Goal: Information Seeking & Learning: Learn about a topic

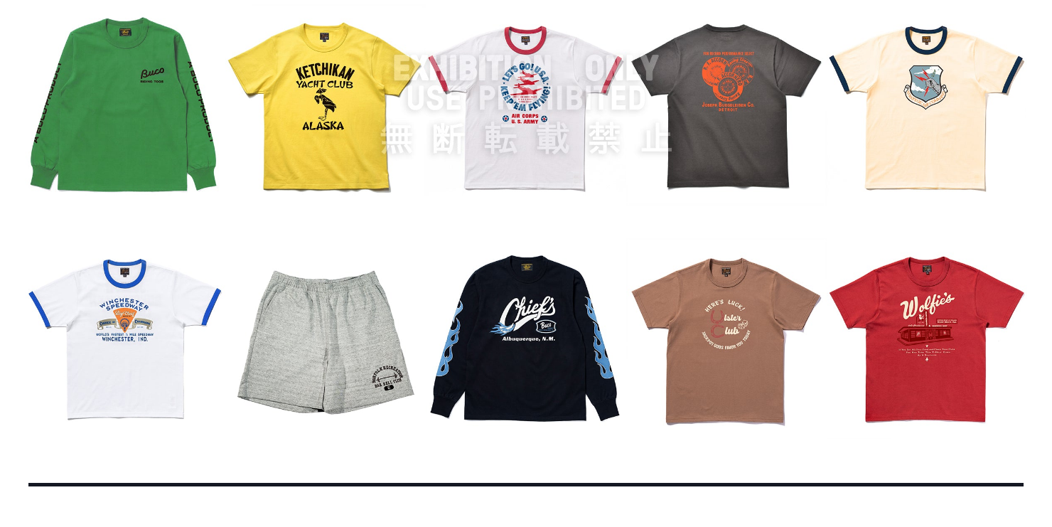
scroll to position [1791, 0]
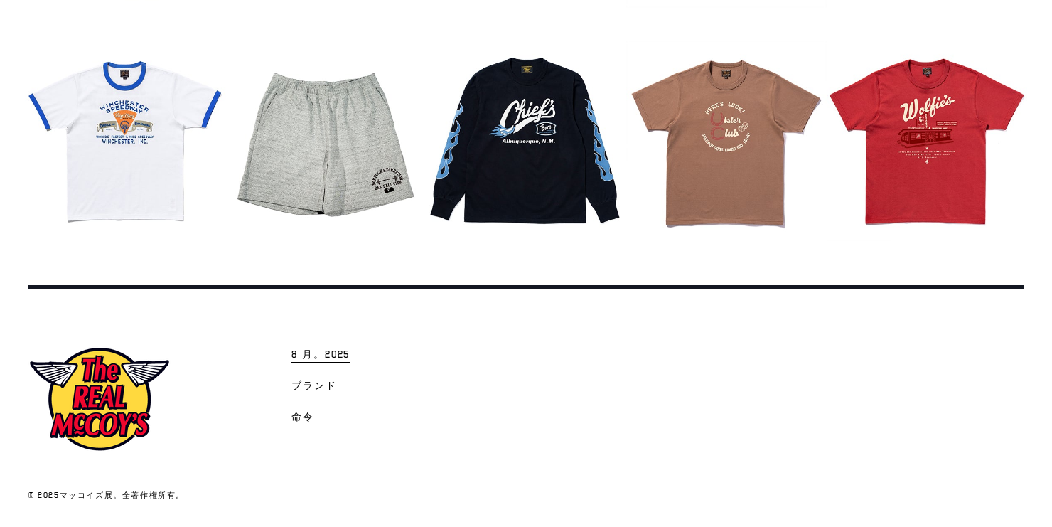
click at [316, 358] on span "8 月。2025" at bounding box center [320, 355] width 58 height 14
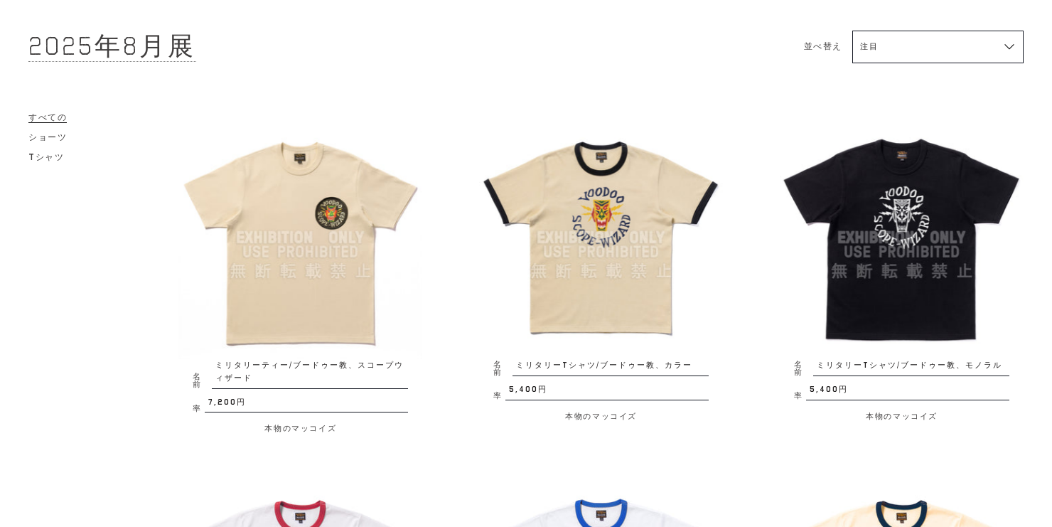
scroll to position [114, 0]
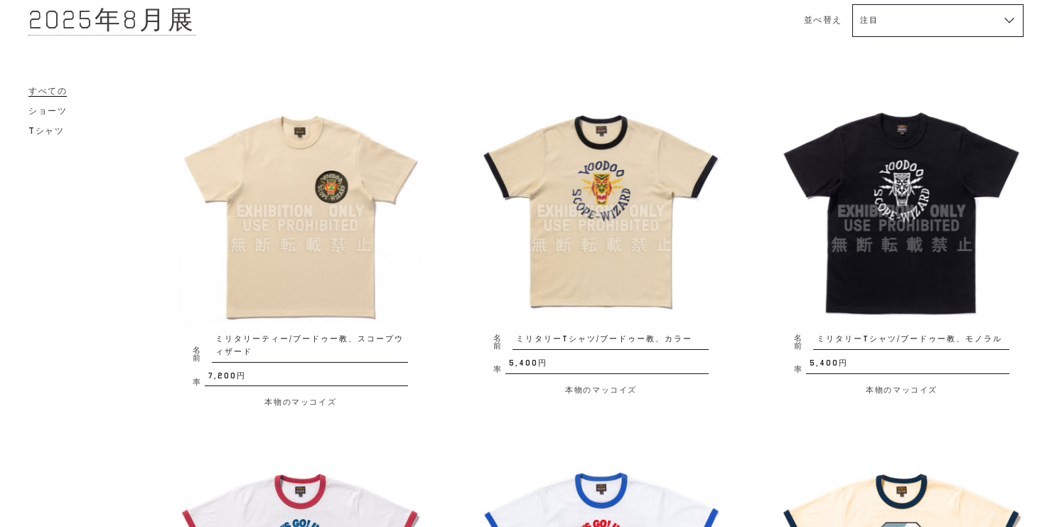
click at [295, 246] on img at bounding box center [300, 212] width 244 height 244
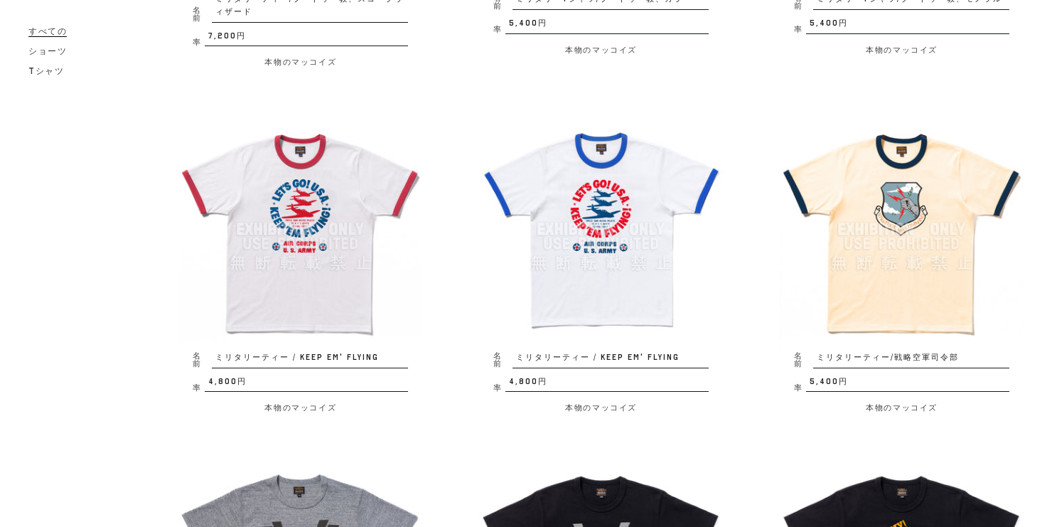
scroll to position [455, 0]
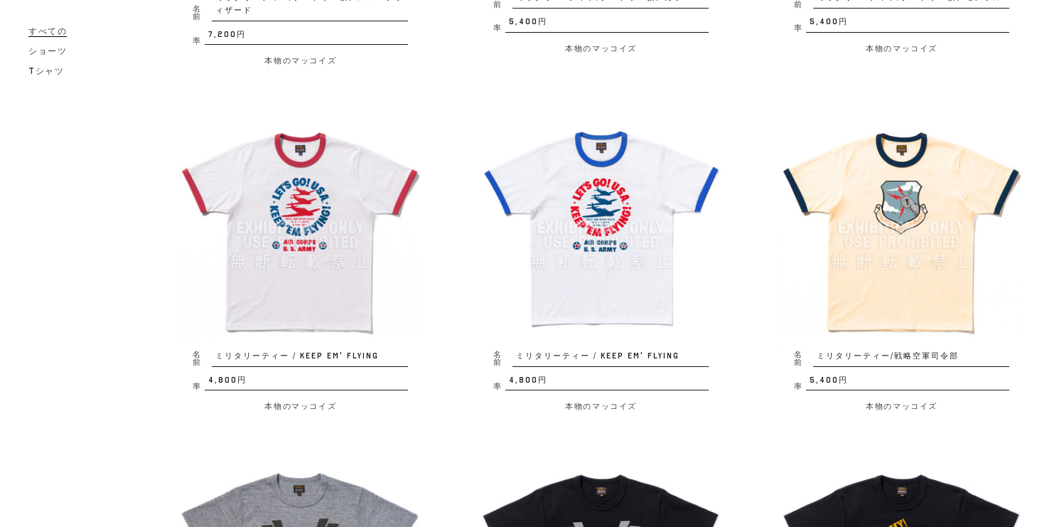
click at [832, 253] on img at bounding box center [902, 228] width 244 height 244
click at [824, 264] on img at bounding box center [902, 228] width 244 height 244
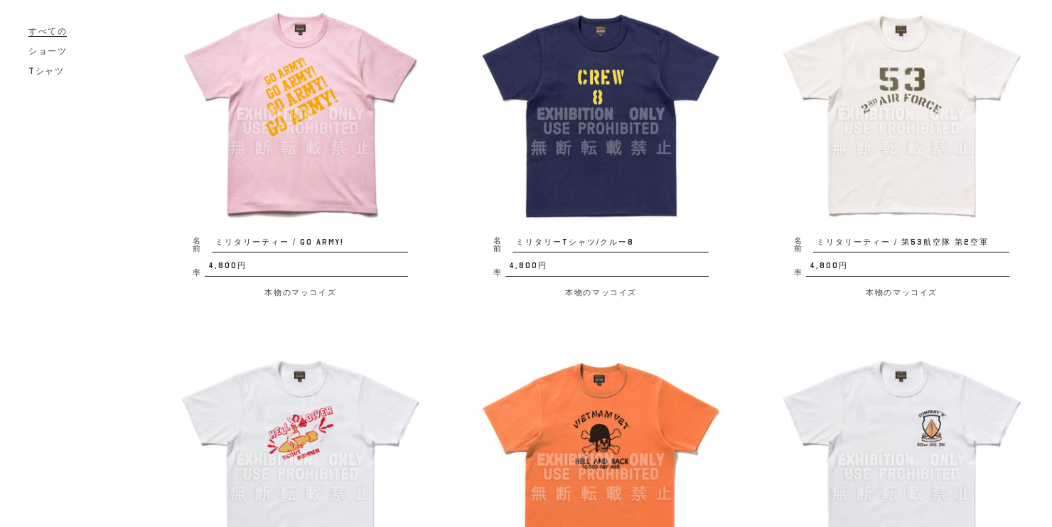
scroll to position [1479, 0]
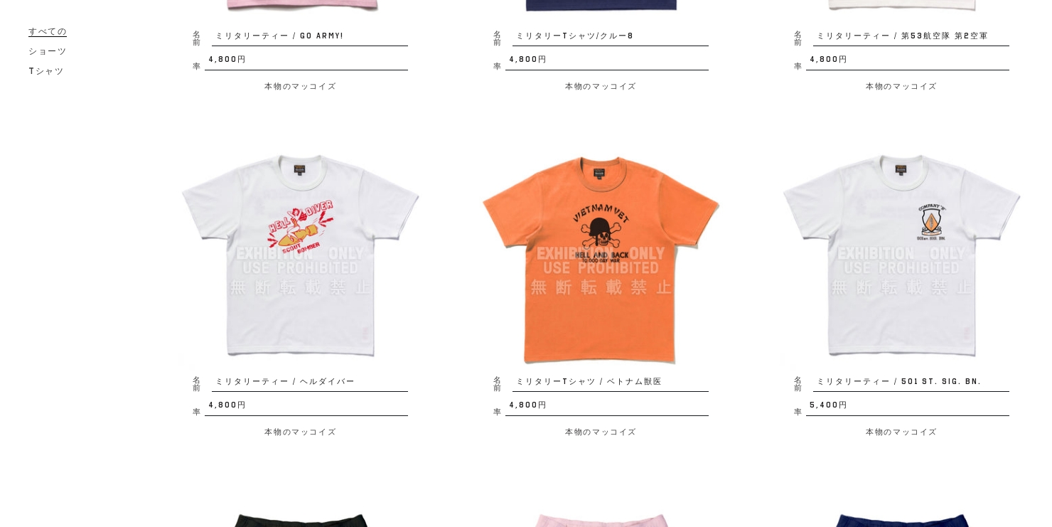
click at [621, 245] on img at bounding box center [601, 254] width 244 height 244
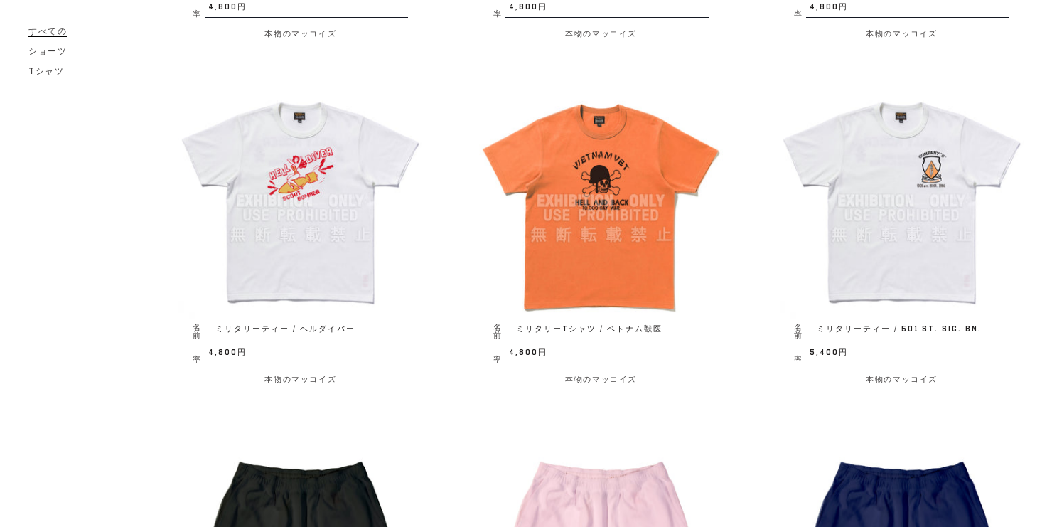
scroll to position [1466, 0]
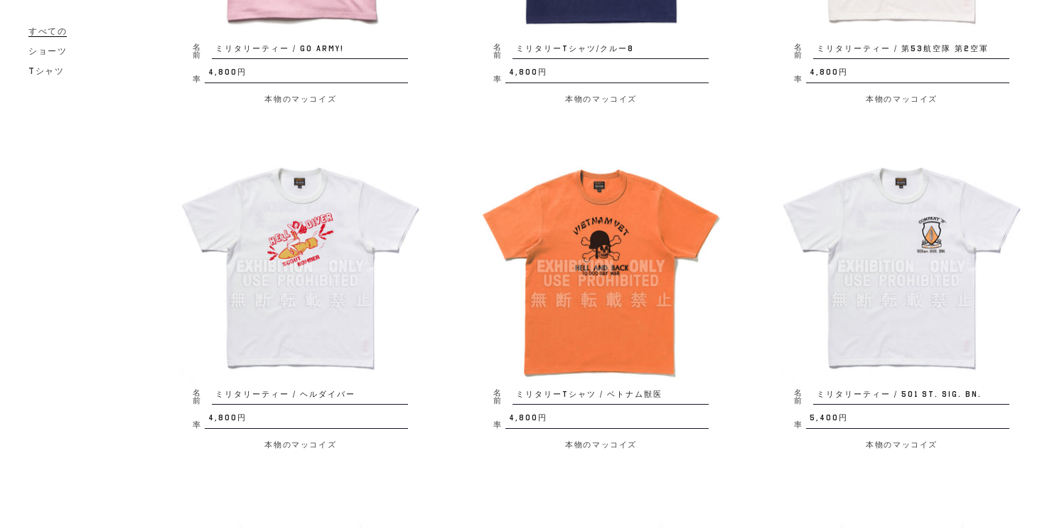
click at [941, 235] on img at bounding box center [902, 266] width 244 height 244
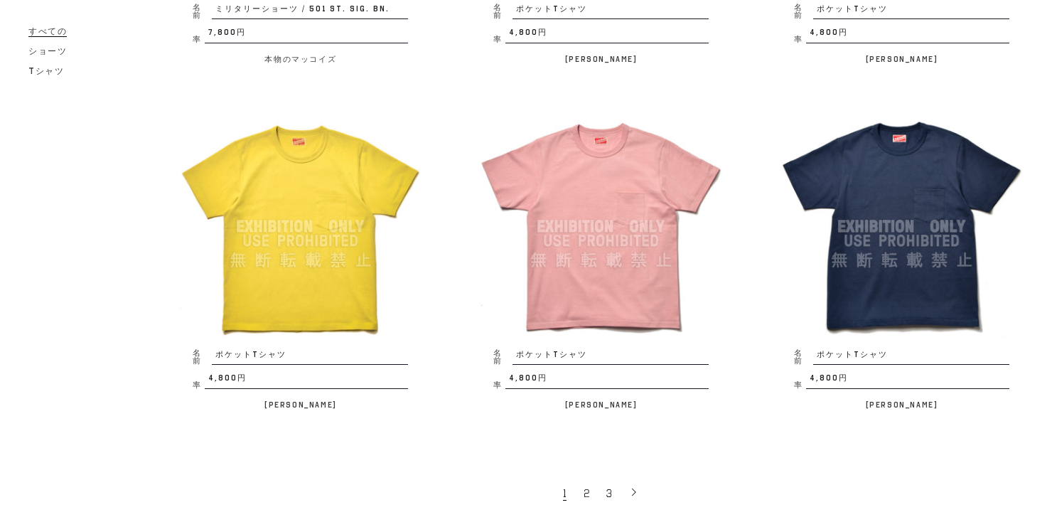
scroll to position [2546, 0]
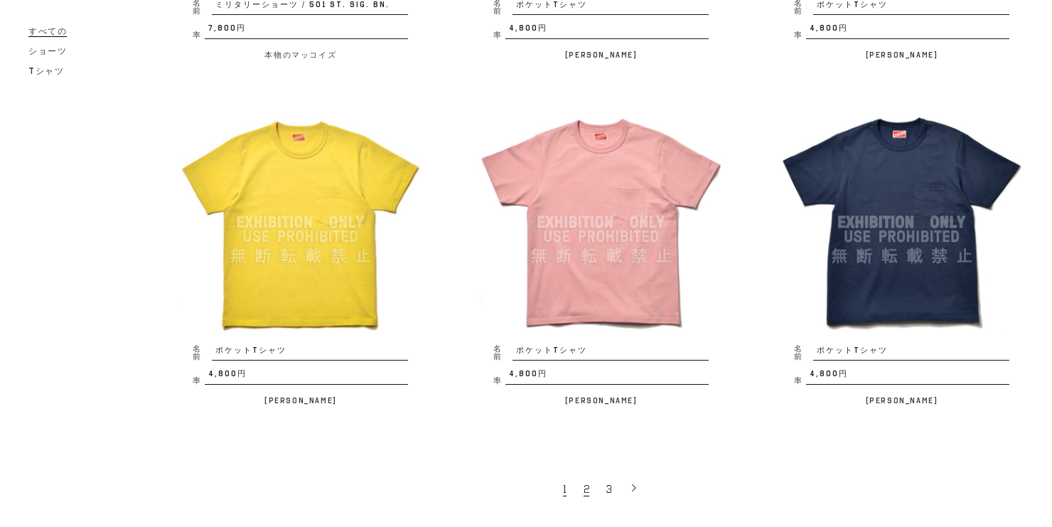
click at [591, 473] on link "2" at bounding box center [587, 488] width 23 height 30
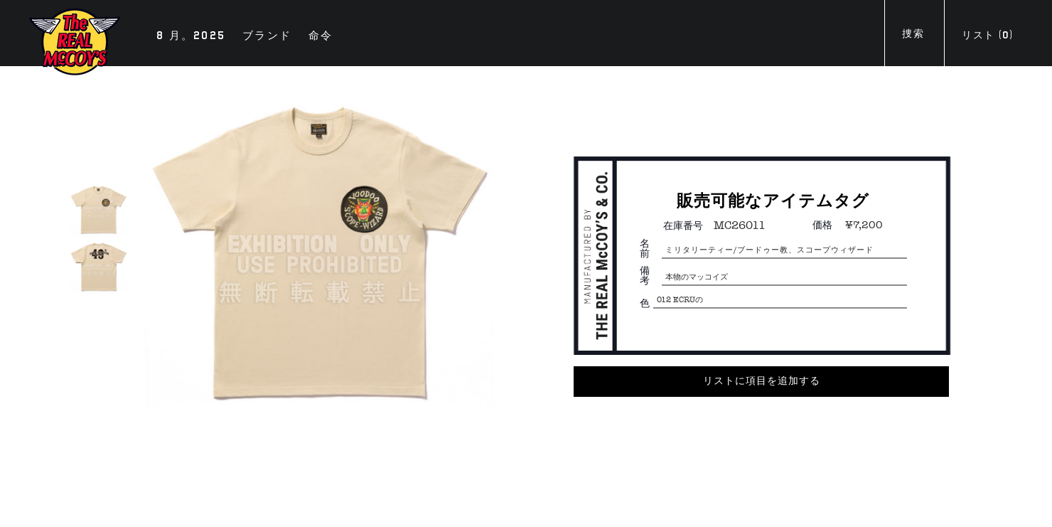
click at [357, 223] on img at bounding box center [319, 244] width 349 height 349
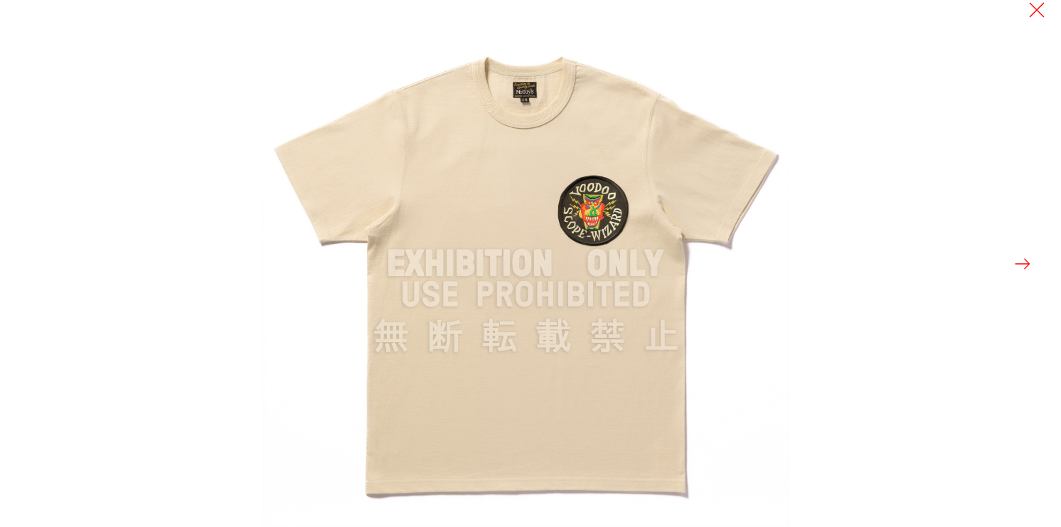
click at [1025, 259] on button at bounding box center [1022, 264] width 20 height 20
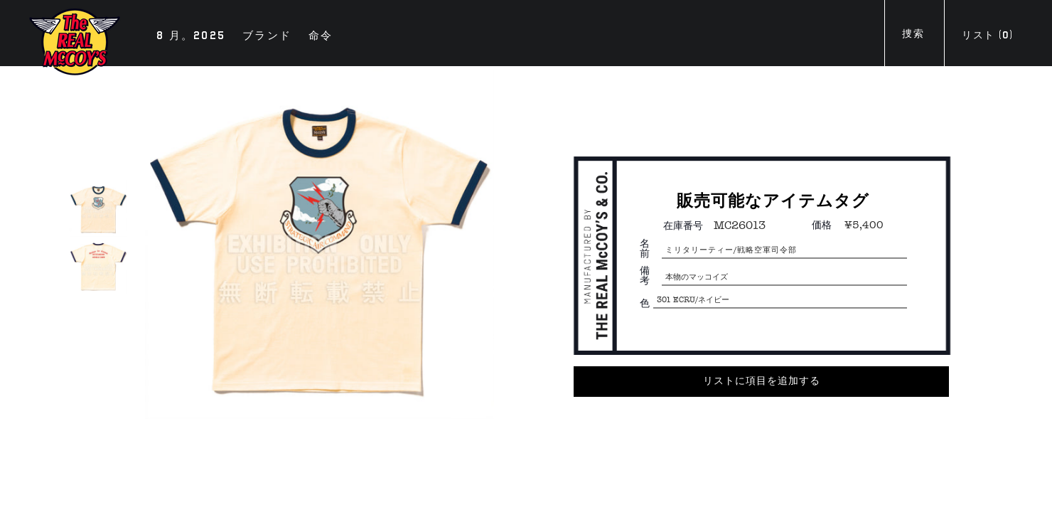
click at [299, 291] on img at bounding box center [319, 244] width 349 height 349
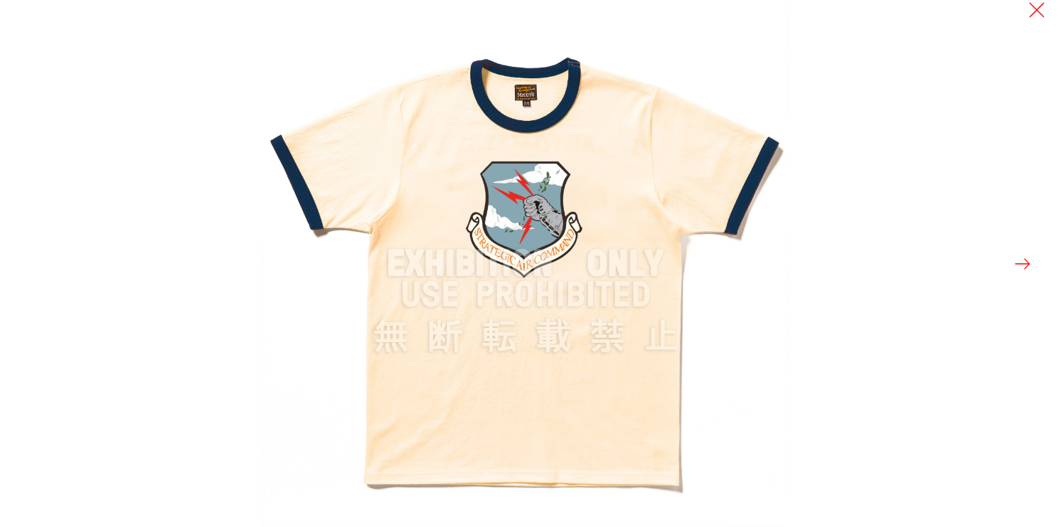
click at [1024, 264] on button at bounding box center [1022, 264] width 20 height 20
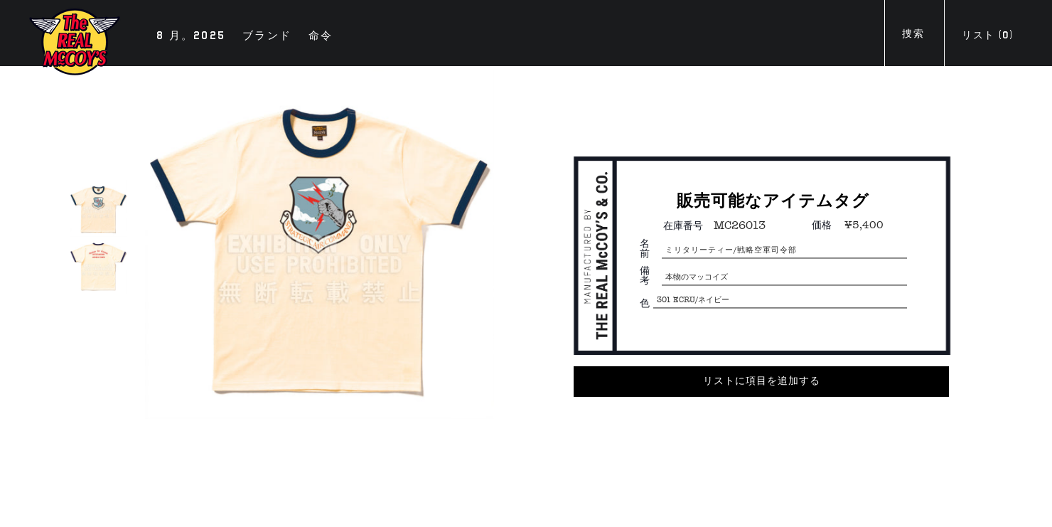
click at [327, 236] on img at bounding box center [319, 244] width 349 height 349
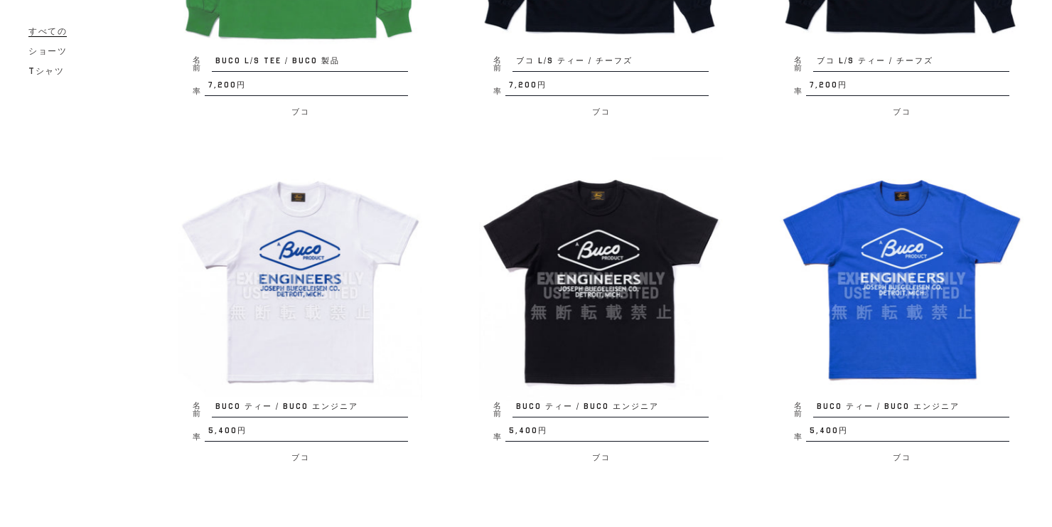
scroll to position [2786, 0]
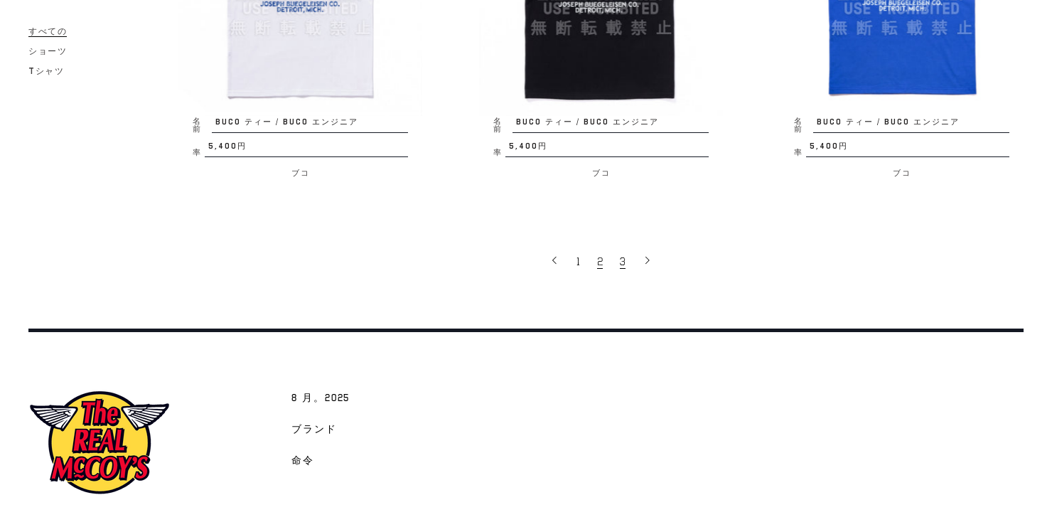
click at [626, 269] on span "3" at bounding box center [623, 261] width 6 height 14
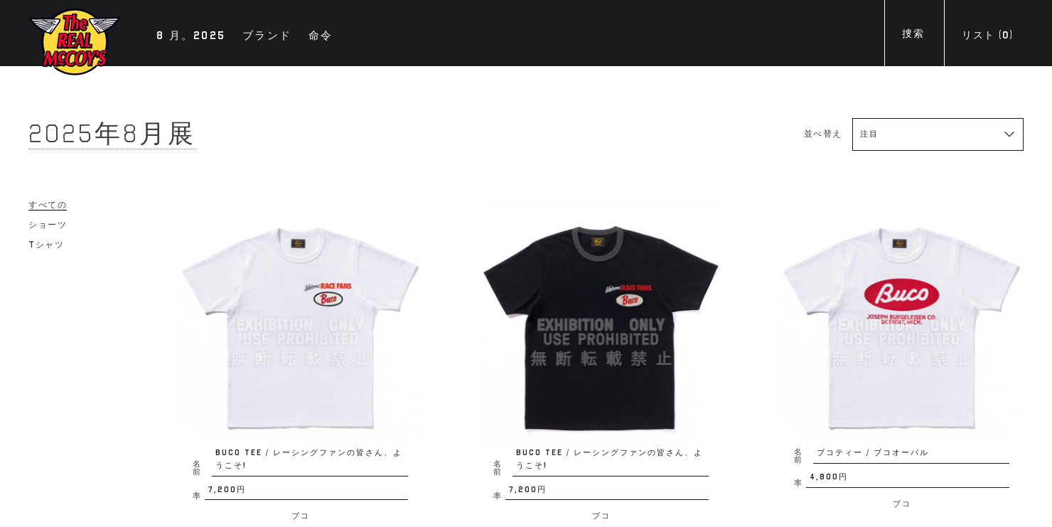
click at [242, 316] on img at bounding box center [300, 325] width 244 height 244
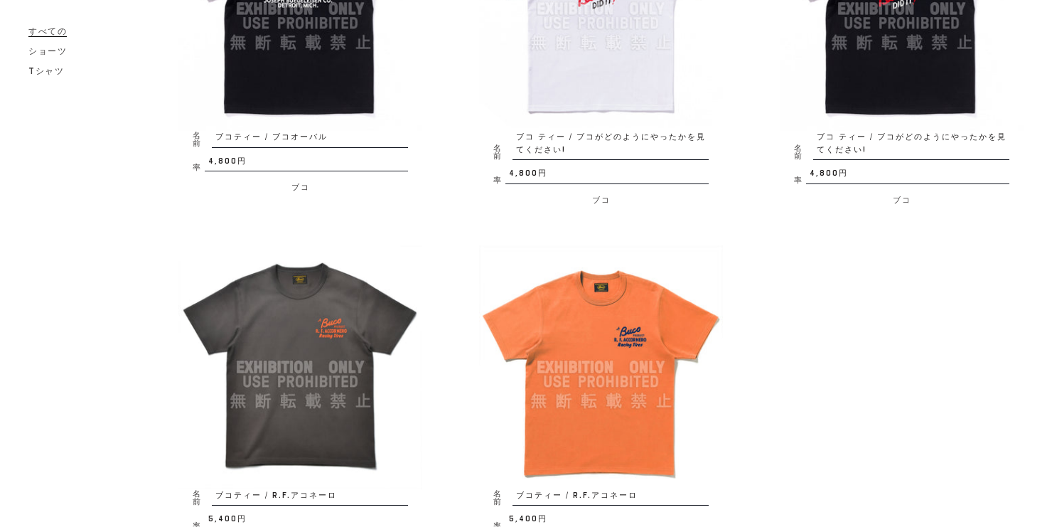
scroll to position [739, 0]
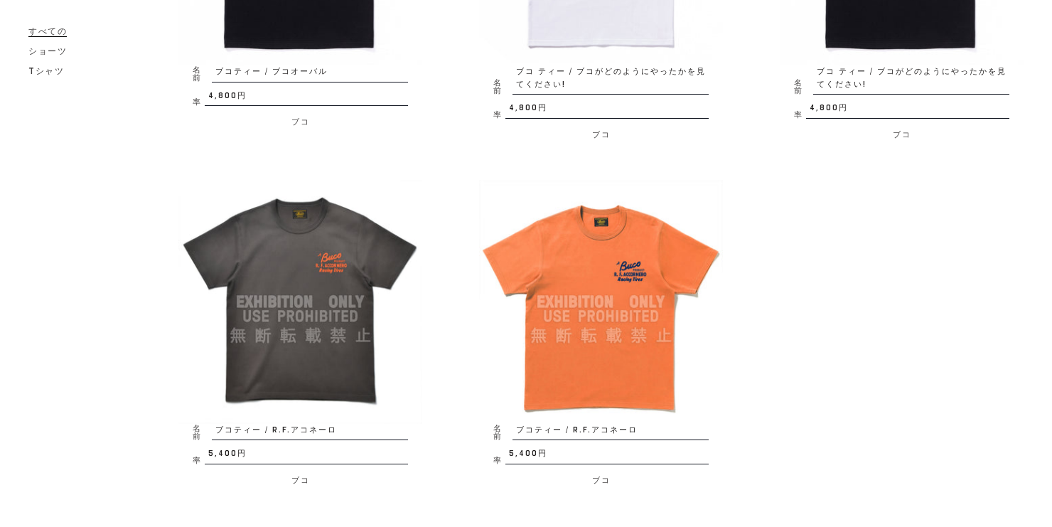
click at [318, 308] on img at bounding box center [300, 302] width 244 height 244
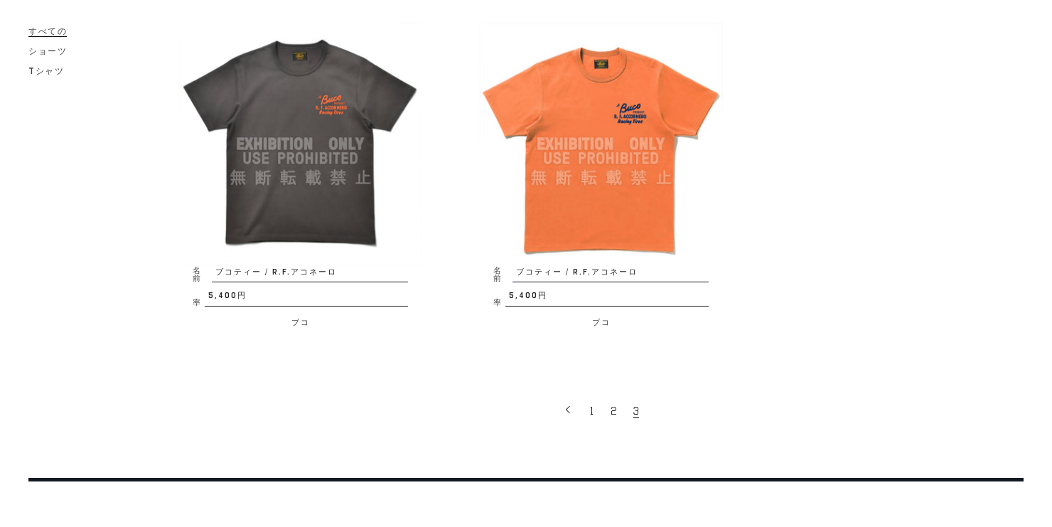
scroll to position [967, 0]
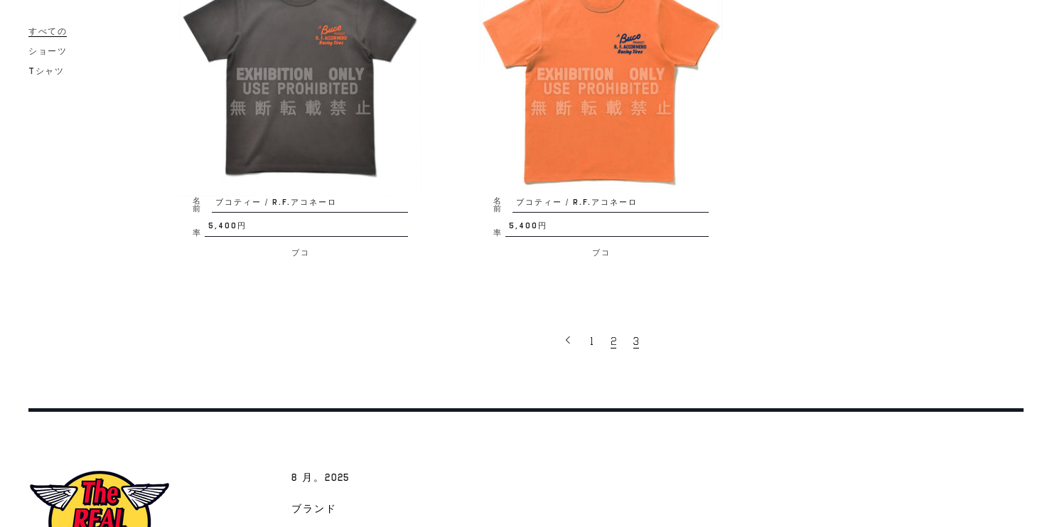
click link "2"
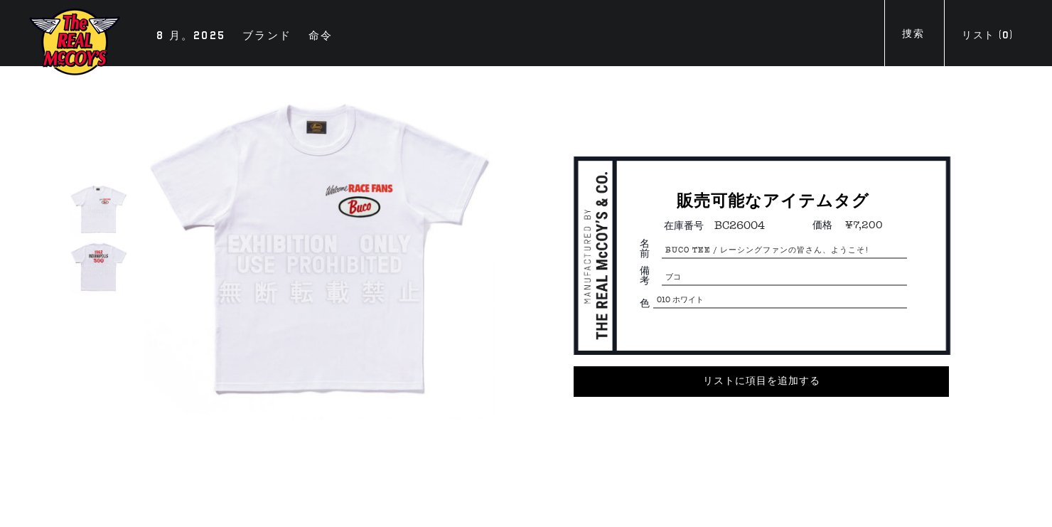
click at [379, 216] on img at bounding box center [319, 244] width 349 height 349
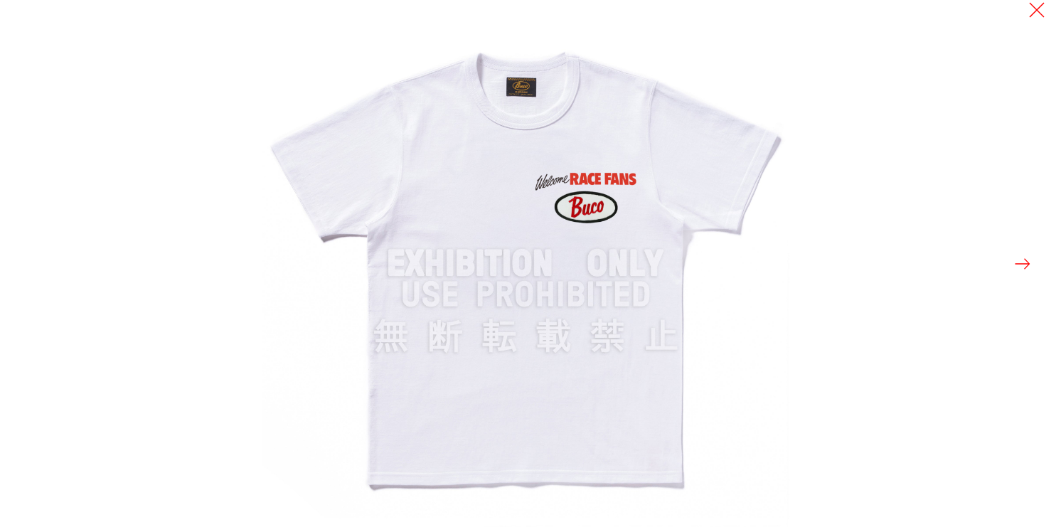
click at [577, 206] on img at bounding box center [525, 263] width 527 height 527
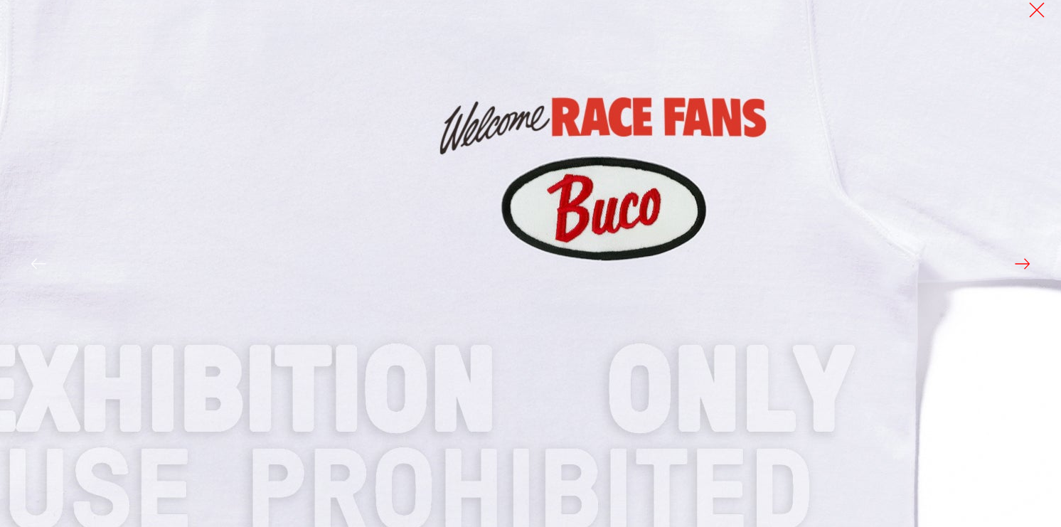
click at [665, 236] on img at bounding box center [409, 391] width 1706 height 1706
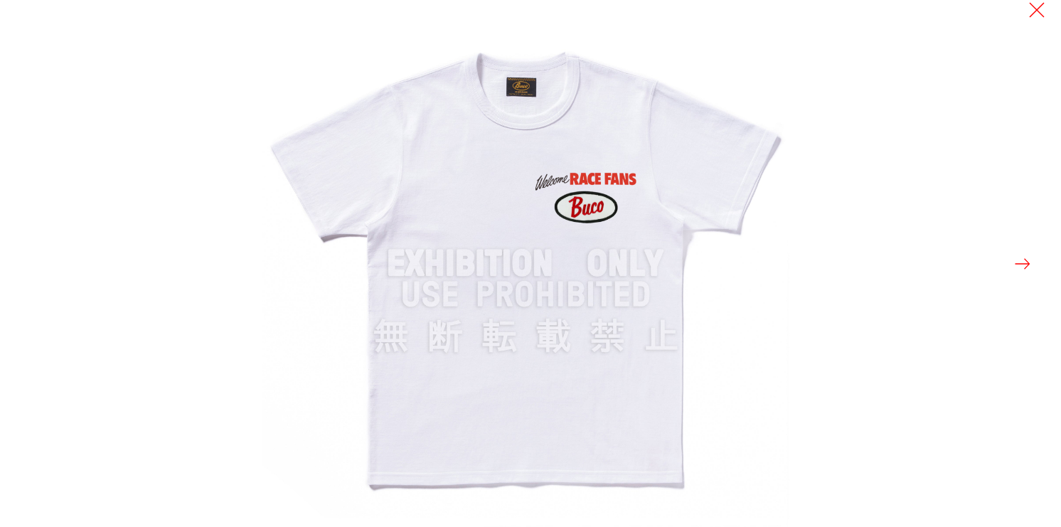
click at [1022, 262] on button at bounding box center [1022, 264] width 20 height 20
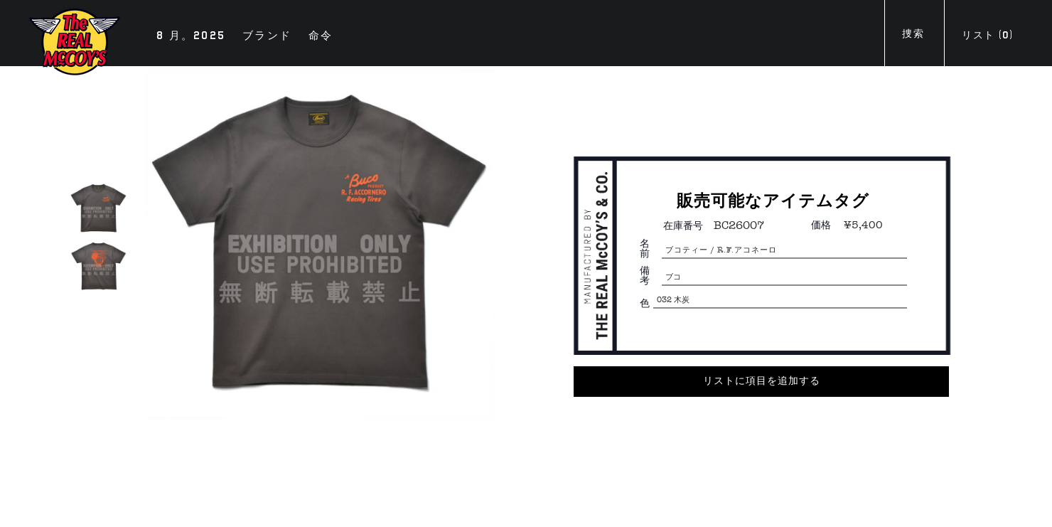
click at [307, 294] on img at bounding box center [319, 244] width 349 height 349
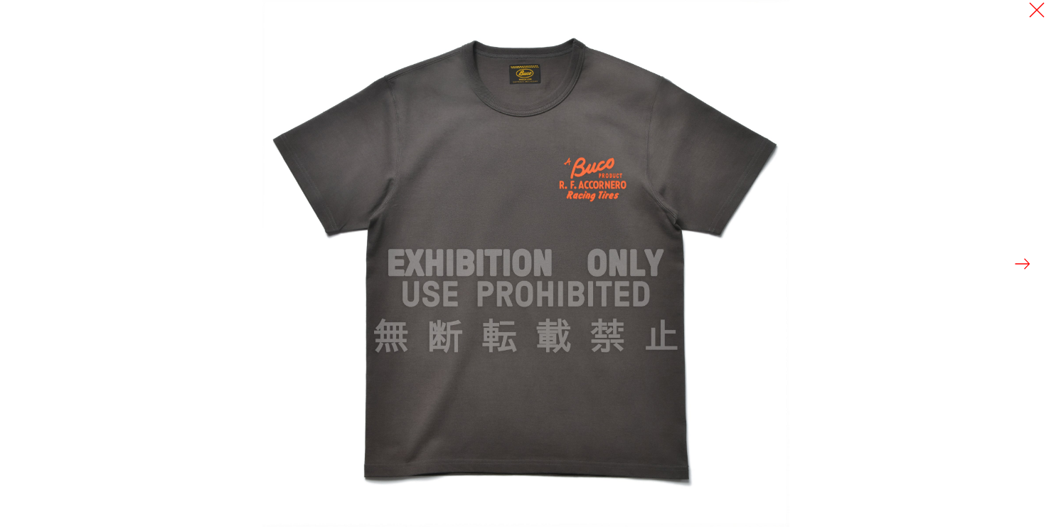
click at [1026, 264] on button at bounding box center [1022, 264] width 20 height 20
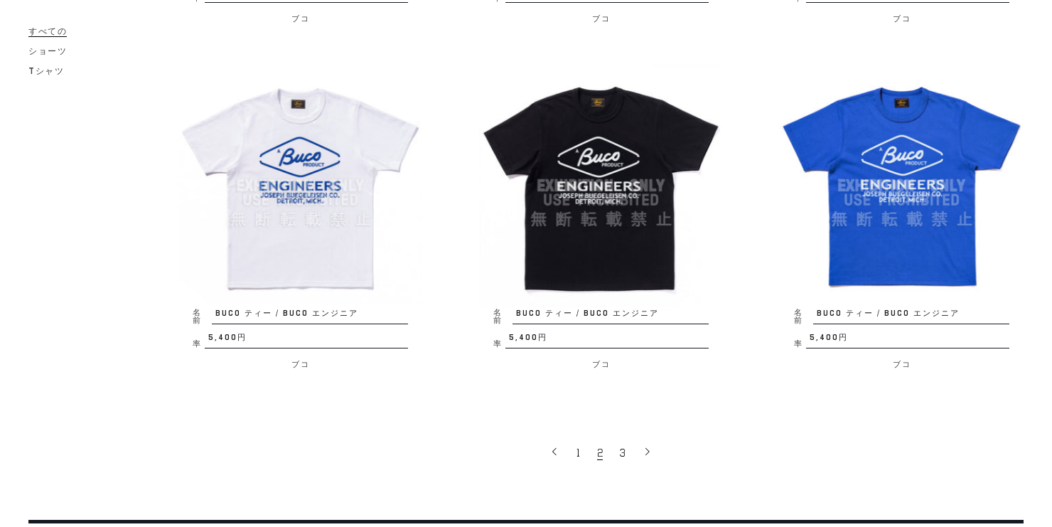
scroll to position [2616, 0]
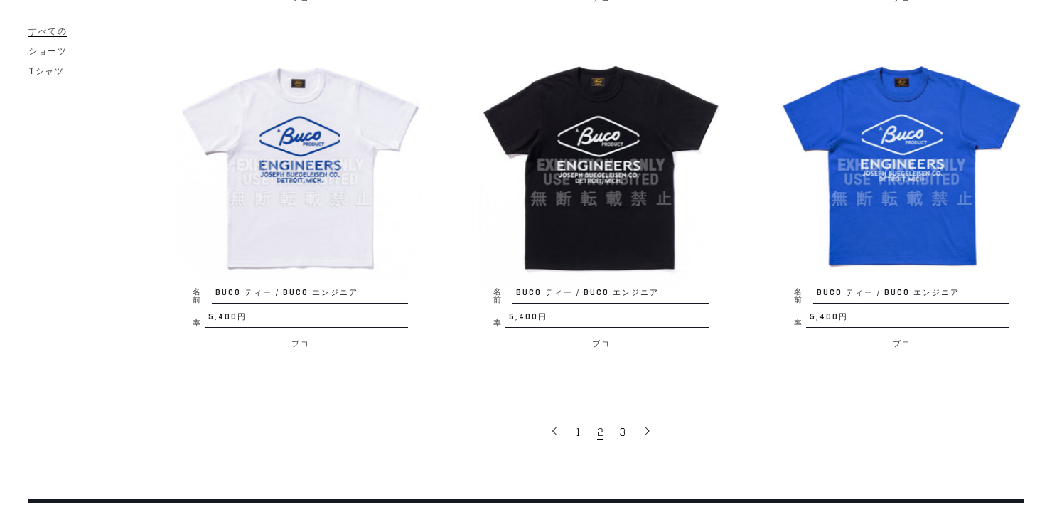
click at [343, 263] on img at bounding box center [300, 165] width 244 height 244
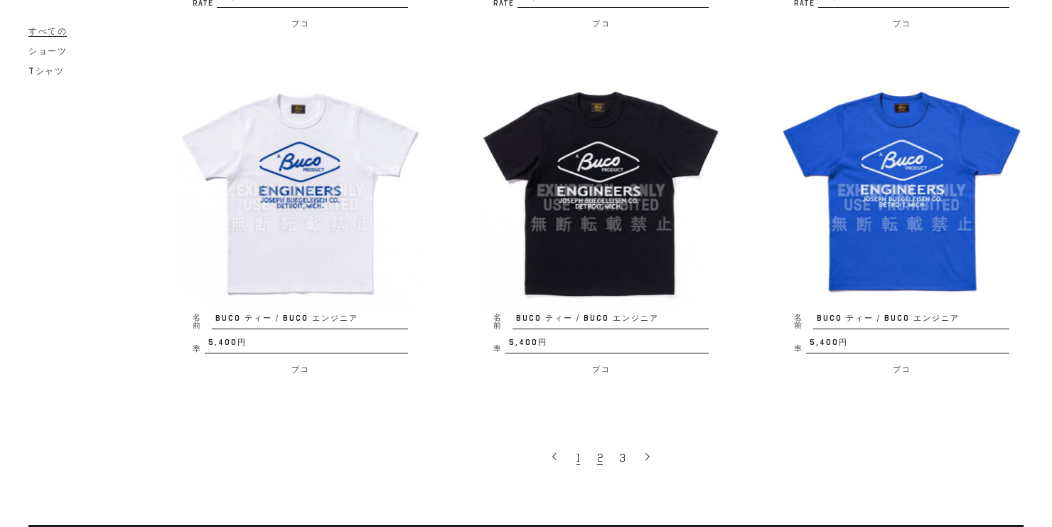
click at [574, 449] on link "1" at bounding box center [579, 457] width 21 height 30
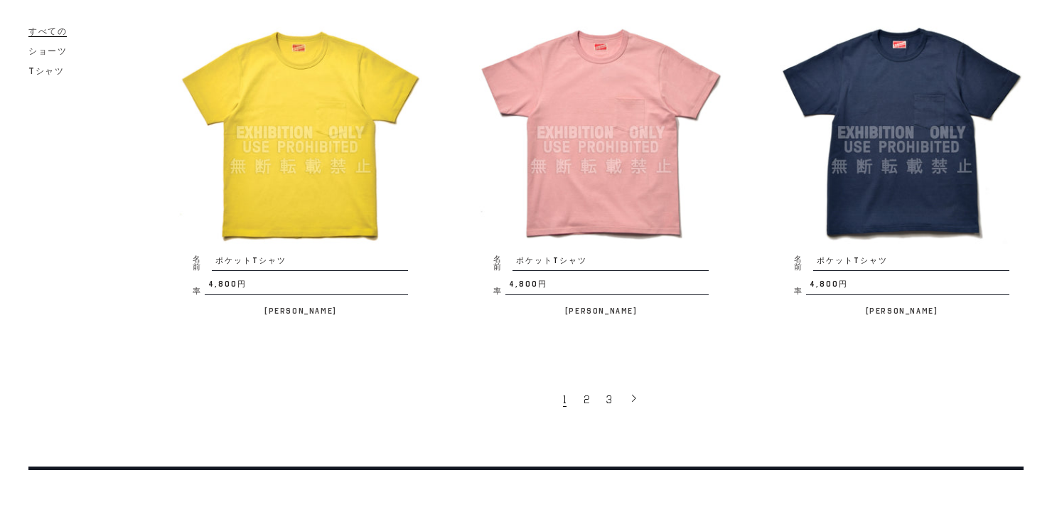
scroll to position [2673, 0]
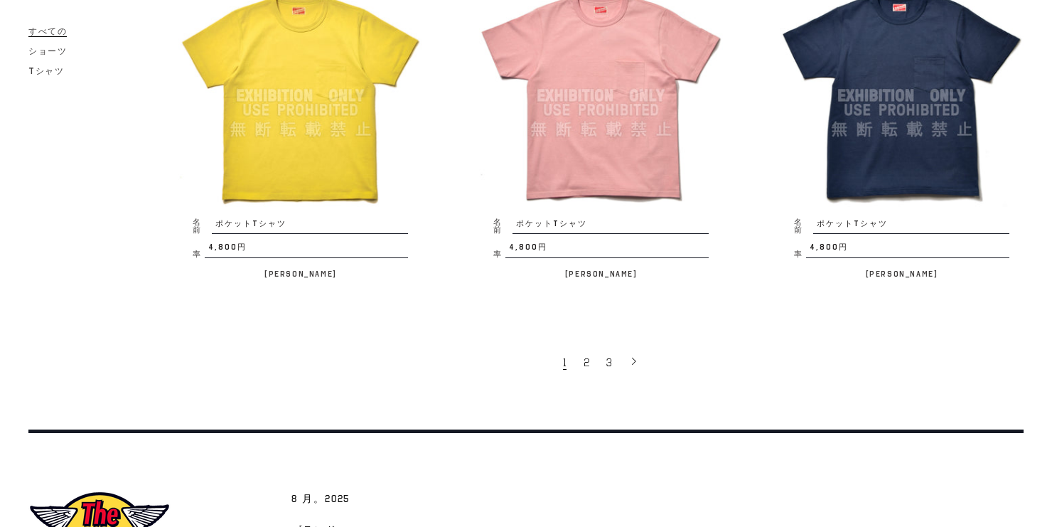
drag, startPoint x: 589, startPoint y: 358, endPoint x: 522, endPoint y: 343, distance: 68.6
click at [589, 358] on link "2" at bounding box center [587, 362] width 23 height 30
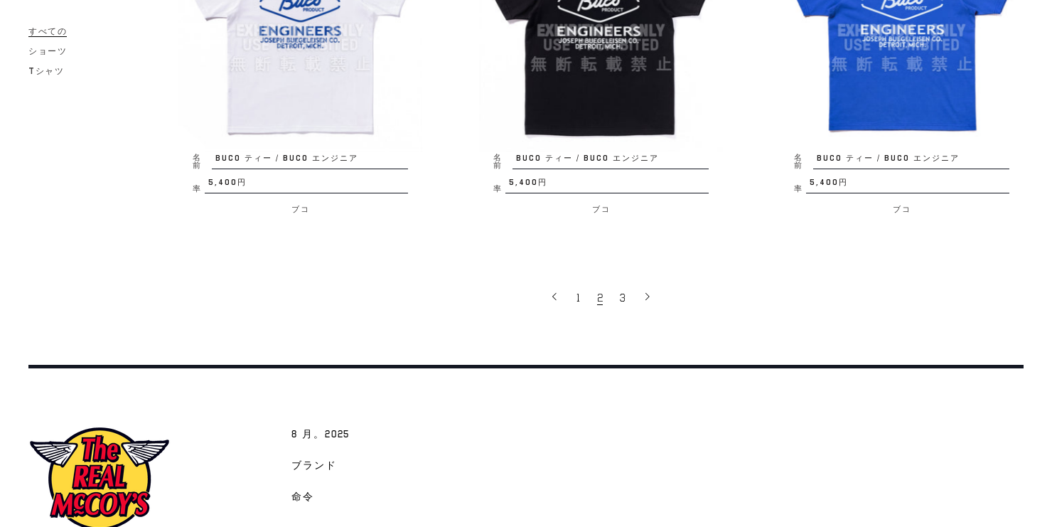
scroll to position [2841, 0]
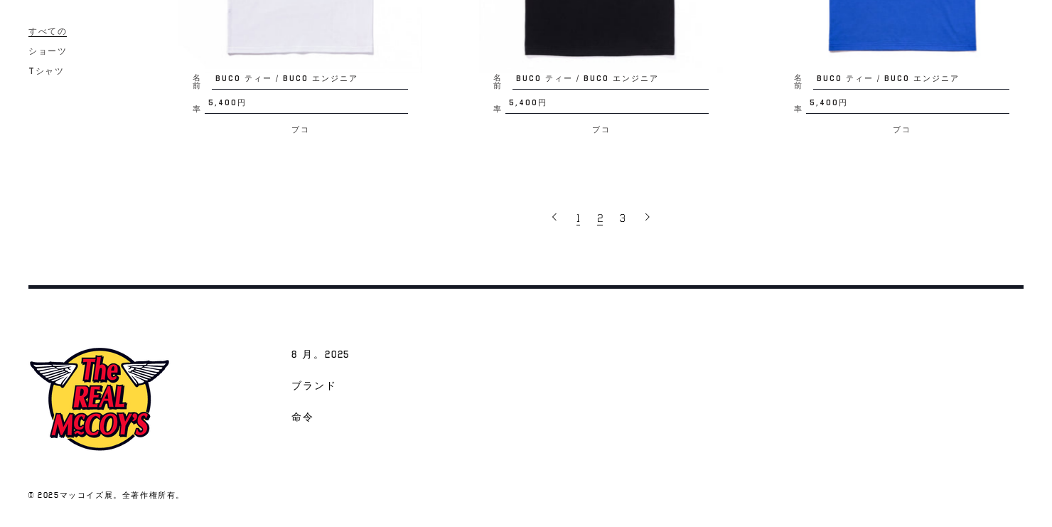
click at [572, 222] on link "1" at bounding box center [579, 218] width 21 height 30
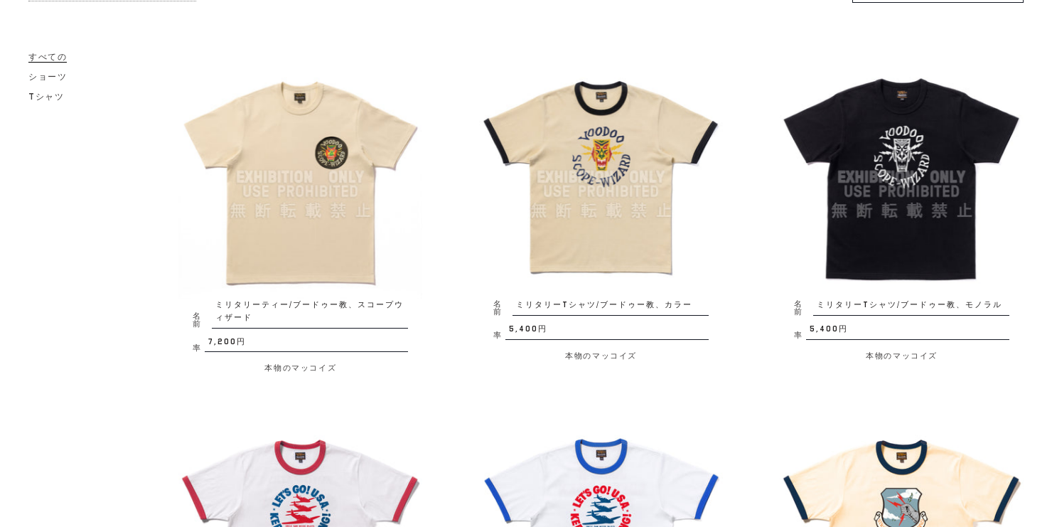
scroll to position [171, 0]
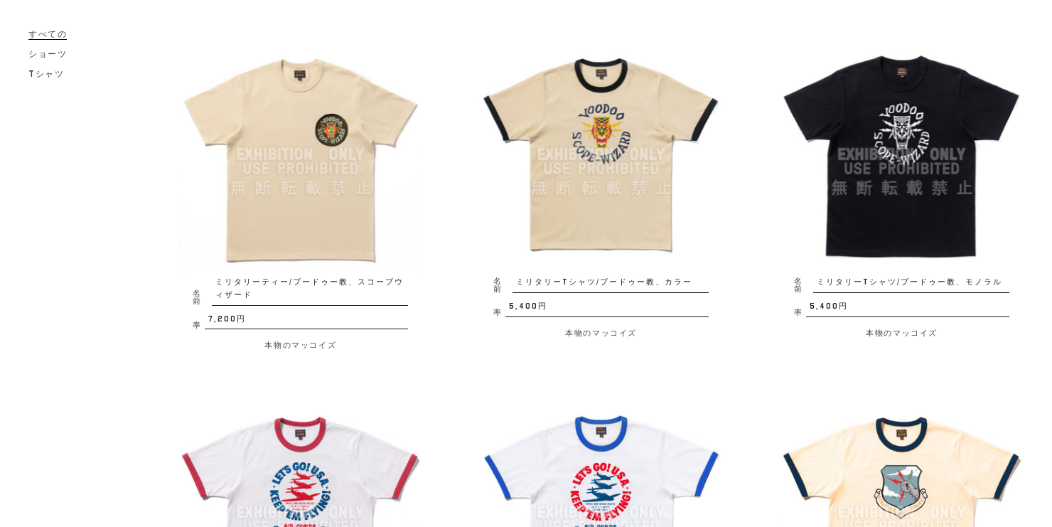
click at [240, 184] on img at bounding box center [300, 155] width 244 height 244
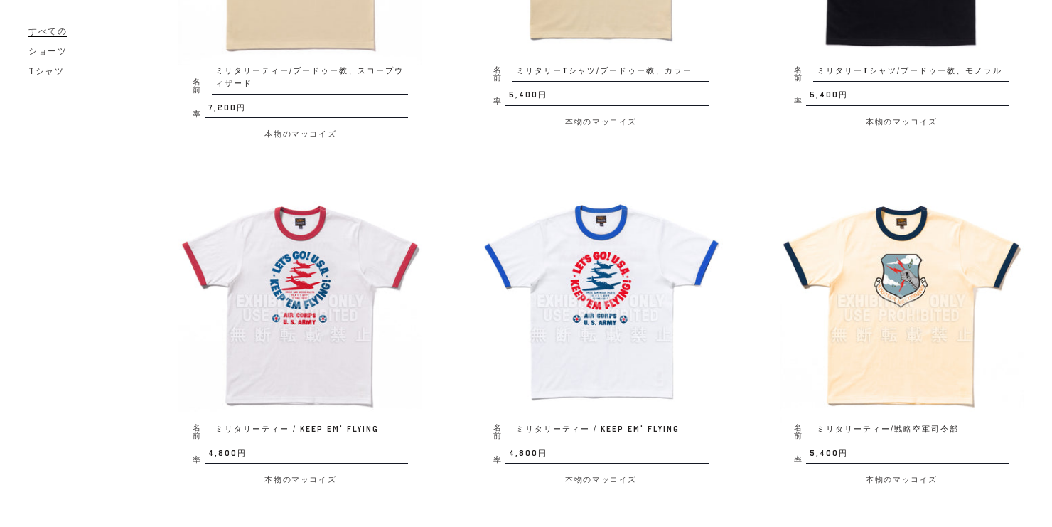
scroll to position [398, 0]
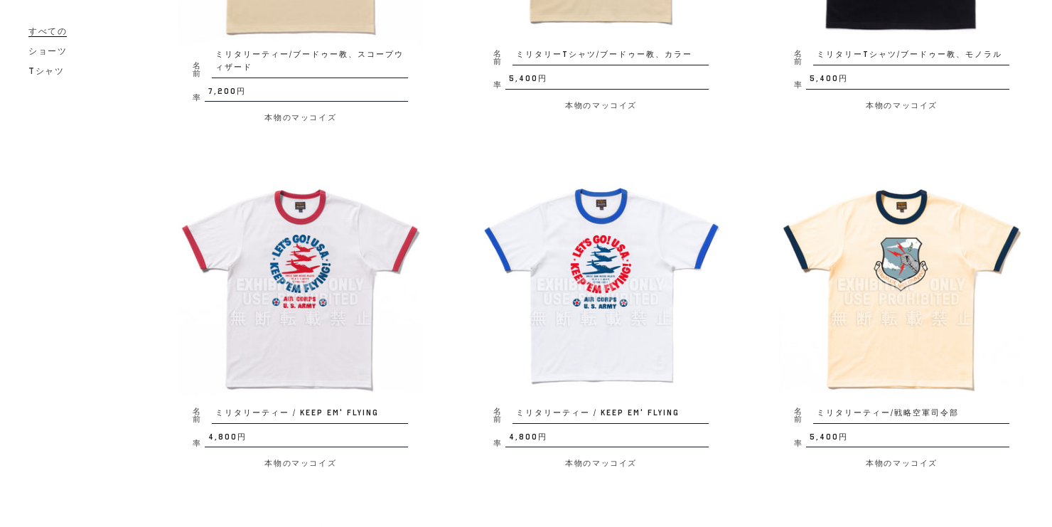
click at [935, 268] on img at bounding box center [902, 285] width 244 height 244
